Goal: Navigation & Orientation: Find specific page/section

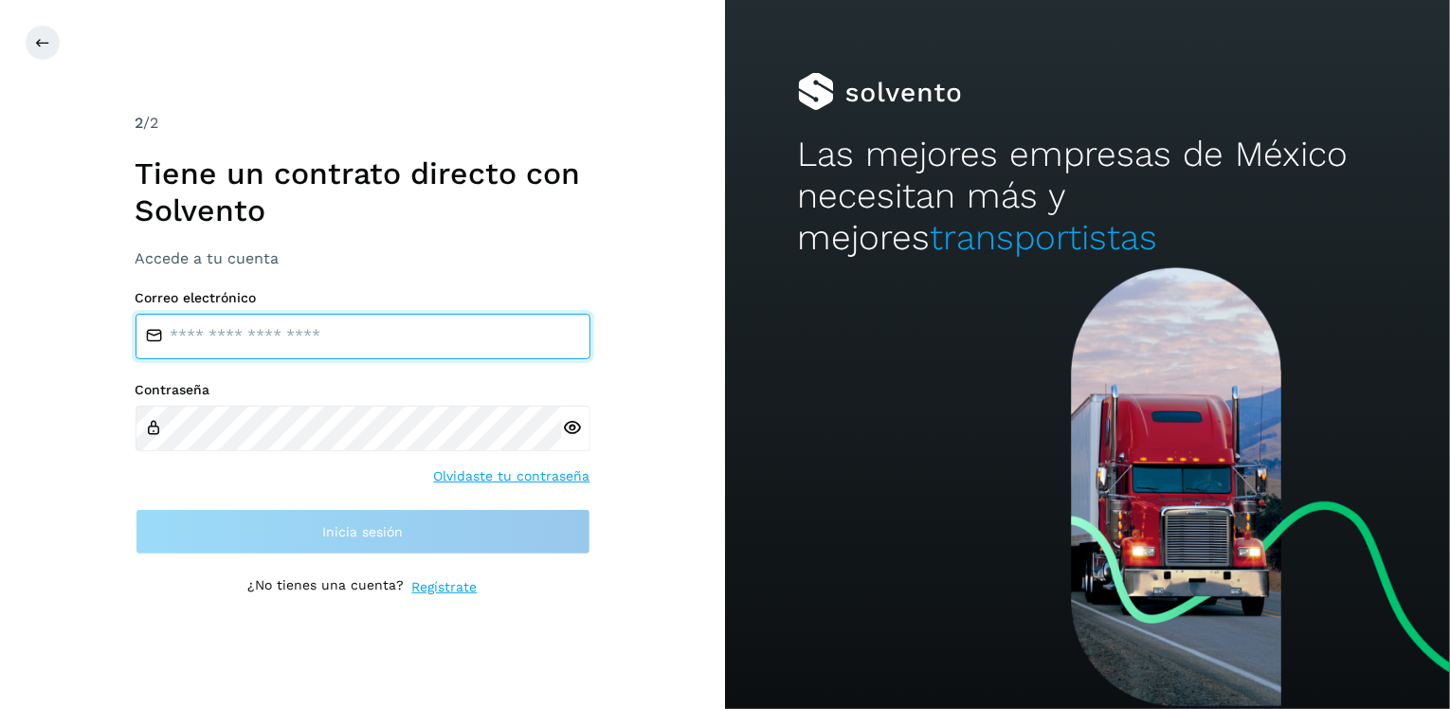
click at [257, 333] on input "email" at bounding box center [362, 336] width 455 height 45
type input "**********"
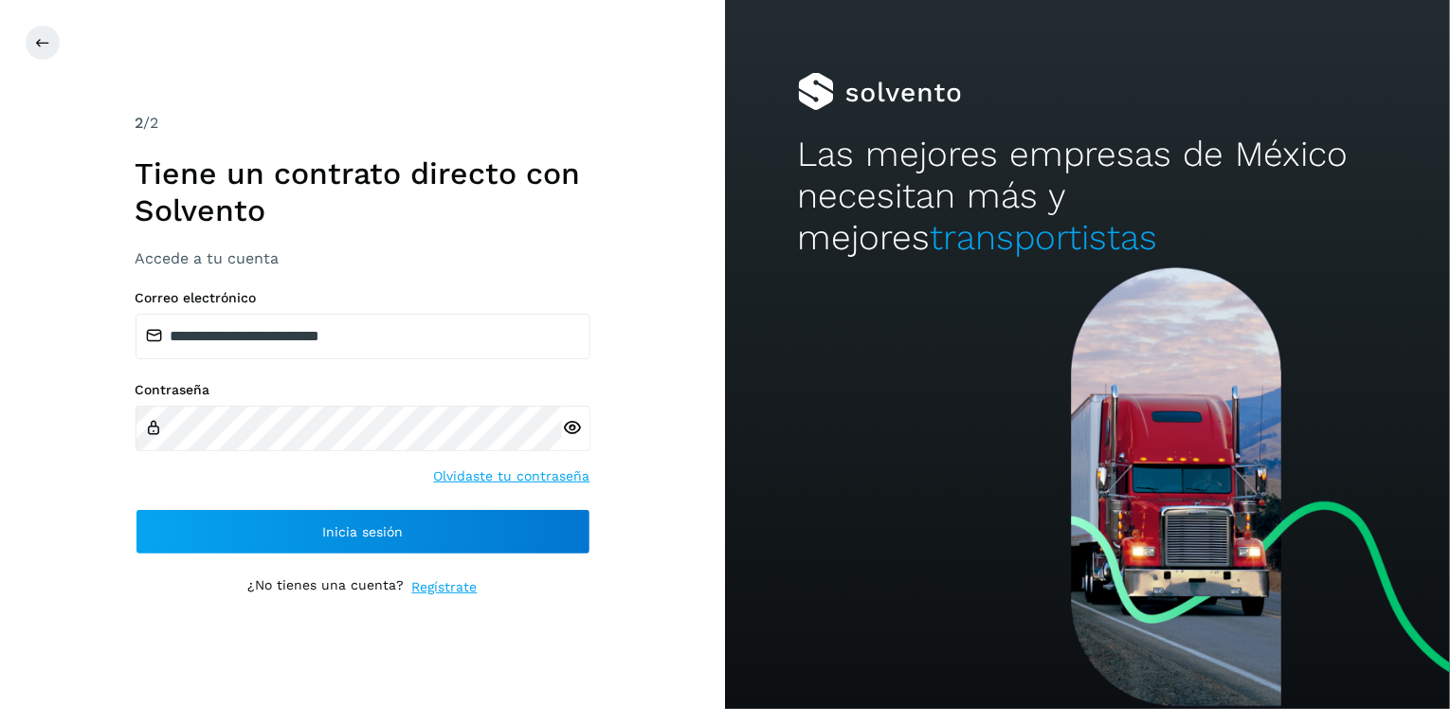
click at [578, 424] on icon at bounding box center [572, 428] width 20 height 20
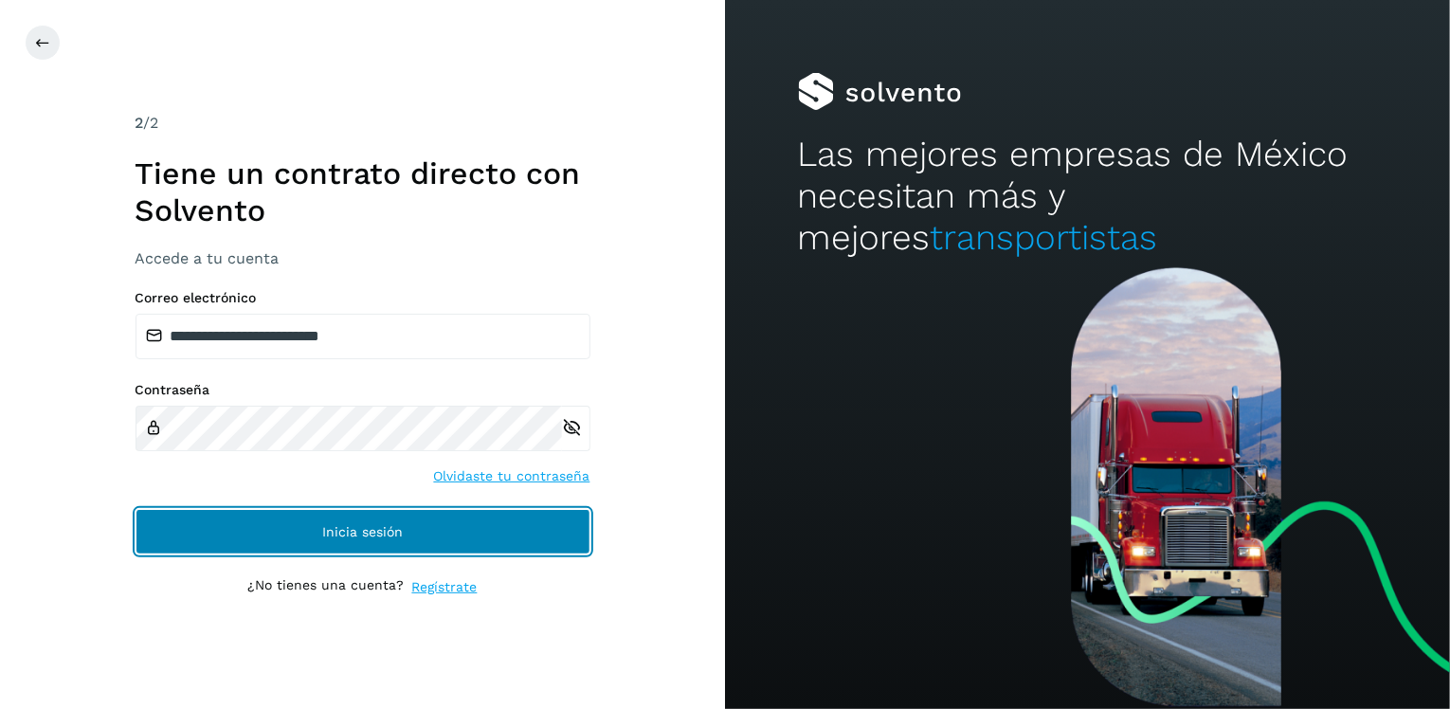
click at [385, 535] on span "Inicia sesión" at bounding box center [362, 531] width 81 height 13
click at [348, 525] on span "Inicia sesión" at bounding box center [362, 531] width 81 height 13
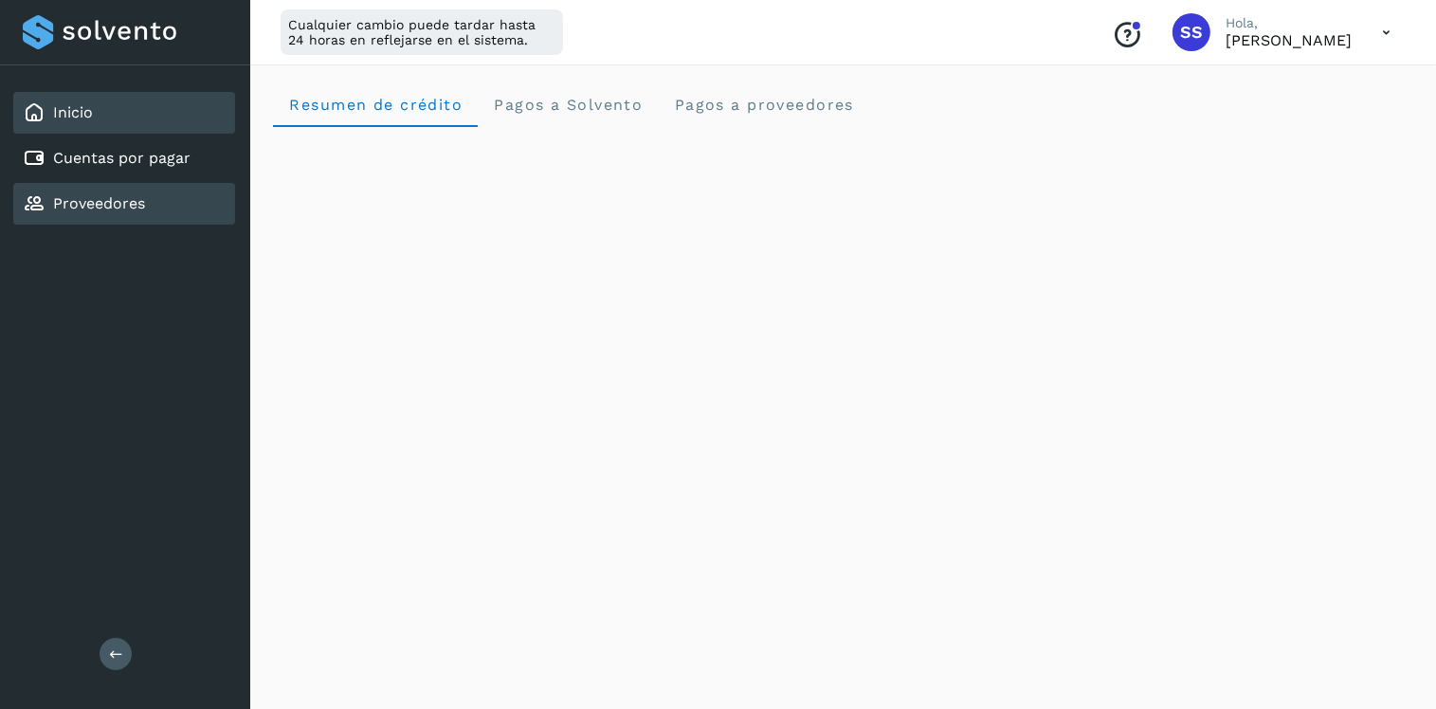
click at [110, 203] on link "Proveedores" at bounding box center [99, 203] width 92 height 18
